Goal: Task Accomplishment & Management: Manage account settings

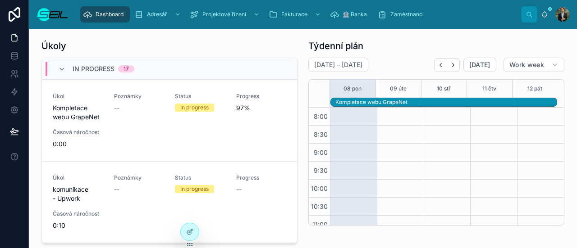
scroll to position [233, 0]
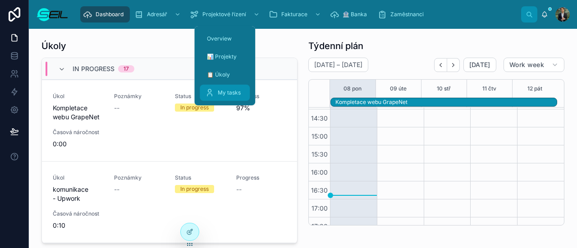
click at [233, 93] on span "My tasks" at bounding box center [229, 92] width 23 height 7
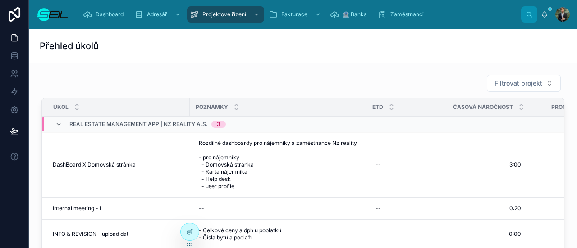
click at [279, 75] on div "Filtrovat projekt" at bounding box center [302, 83] width 523 height 18
click at [552, 14] on div "[PERSON_NAME]" at bounding box center [555, 14] width 29 height 14
click at [549, 15] on div "[PERSON_NAME]" at bounding box center [555, 14] width 29 height 14
click at [545, 18] on div "[PERSON_NAME]" at bounding box center [555, 14] width 29 height 14
click at [544, 17] on icon at bounding box center [545, 16] width 2 height 1
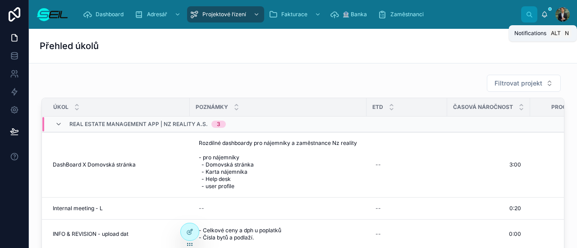
click at [544, 17] on icon at bounding box center [545, 16] width 2 height 1
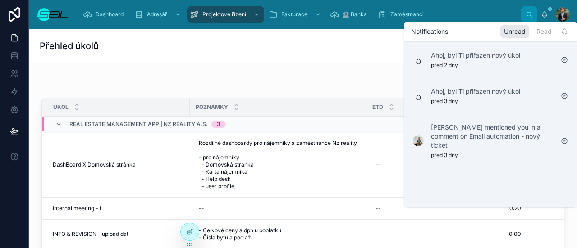
click at [464, 7] on div "Dashboard Adresář Projektové řízení Fakturace 🏦 Banka Zaměstnanci" at bounding box center [299, 15] width 446 height 20
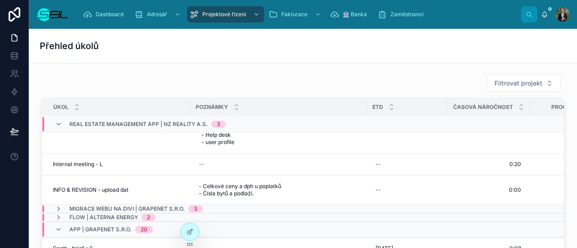
scroll to position [45, 0]
click at [517, 80] on span "Filtrovat projekt" at bounding box center [519, 83] width 48 height 9
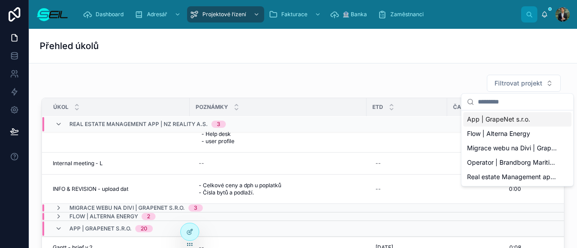
click at [535, 119] on div "App | GrapeNet s.r.o." at bounding box center [518, 119] width 108 height 14
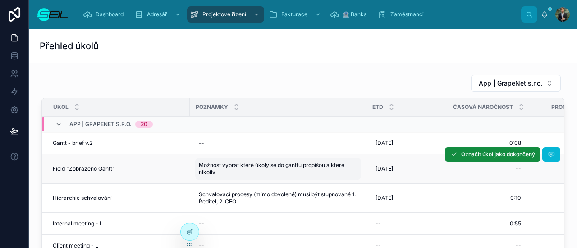
click at [336, 175] on div "Možnost vybrat které úkoly se do ganttu propíšou a které nikoliv Možnost vybrat…" at bounding box center [278, 169] width 166 height 22
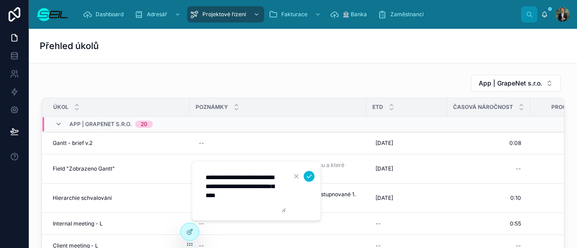
click at [275, 209] on textarea "**********" at bounding box center [243, 191] width 86 height 43
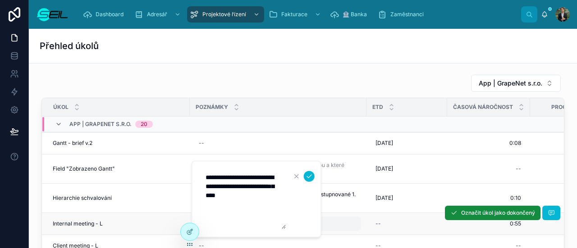
drag, startPoint x: 286, startPoint y: 213, endPoint x: 325, endPoint y: 228, distance: 41.1
click at [325, 228] on div "Dashboard Adresář Projektové řízení Fakturace 🏦 Banka Zaměstnanci [PERSON_NAME]…" at bounding box center [303, 124] width 548 height 248
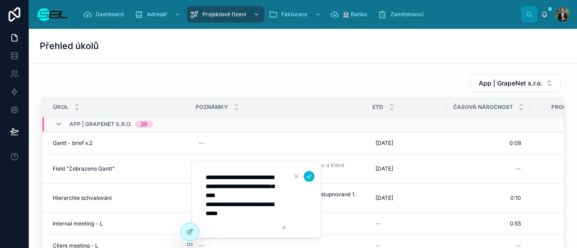
scroll to position [5, 0]
type textarea "**********"
click at [308, 178] on icon "submit" at bounding box center [309, 176] width 7 height 7
